Goal: Transaction & Acquisition: Purchase product/service

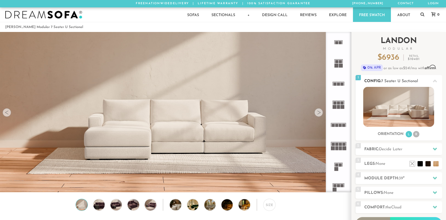
click at [418, 134] on li "R" at bounding box center [416, 134] width 6 height 6
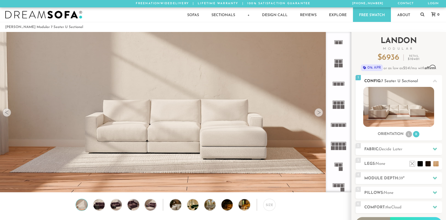
click at [388, 110] on img at bounding box center [399, 107] width 71 height 40
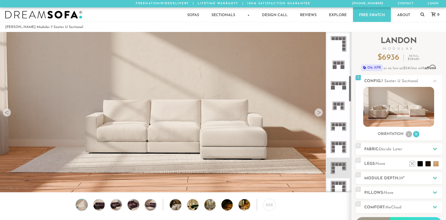
scroll to position [268, 0]
click at [336, 167] on icon at bounding box center [339, 167] width 21 height 21
click at [94, 206] on img at bounding box center [99, 204] width 14 height 11
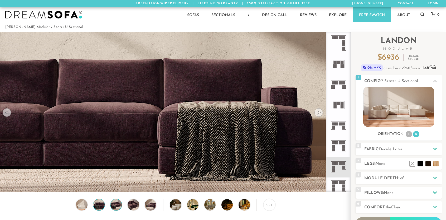
click at [115, 208] on img at bounding box center [117, 204] width 14 height 11
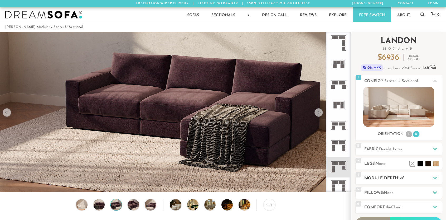
click at [384, 180] on h2 "Module Depth: 39 "" at bounding box center [404, 178] width 78 height 6
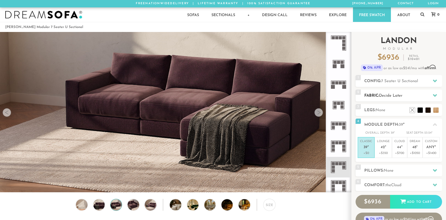
click at [386, 98] on h2 "Fabric: Decide Later" at bounding box center [404, 96] width 78 height 6
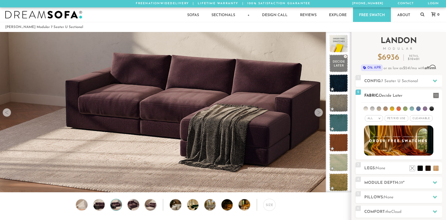
click at [431, 109] on li at bounding box center [432, 108] width 4 height 4
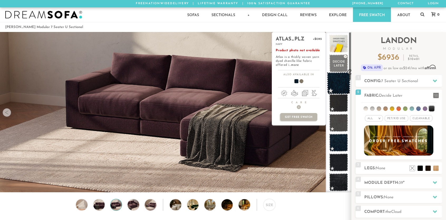
click at [340, 85] on span at bounding box center [338, 83] width 23 height 22
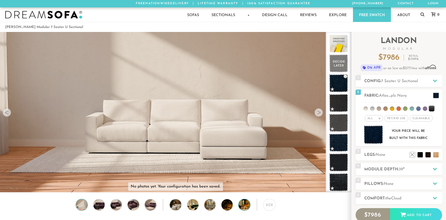
click at [246, 205] on img at bounding box center [249, 204] width 20 height 11
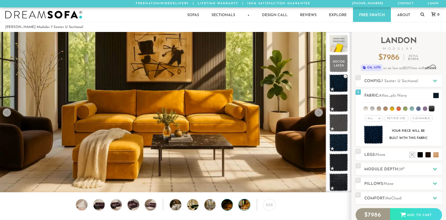
click at [229, 210] on img at bounding box center [232, 204] width 20 height 11
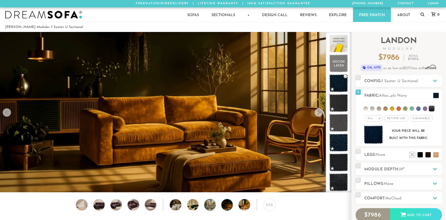
click at [212, 208] on img at bounding box center [215, 204] width 20 height 11
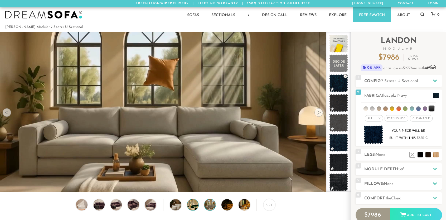
click at [194, 206] on img at bounding box center [197, 204] width 20 height 11
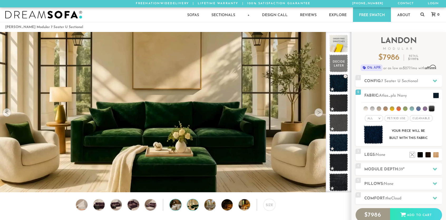
click at [175, 206] on img at bounding box center [180, 204] width 20 height 11
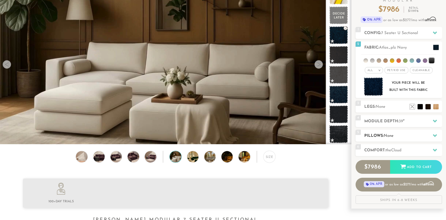
scroll to position [54, 0]
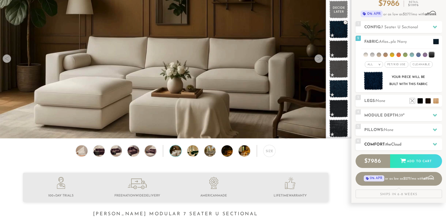
click at [393, 146] on h2 "Comfort: the Cloud" at bounding box center [404, 144] width 78 height 6
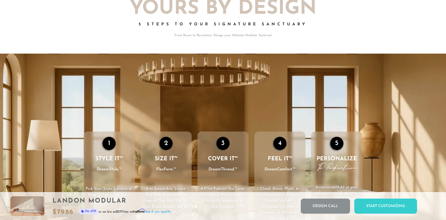
scroll to position [730, 0]
